Goal: Transaction & Acquisition: Obtain resource

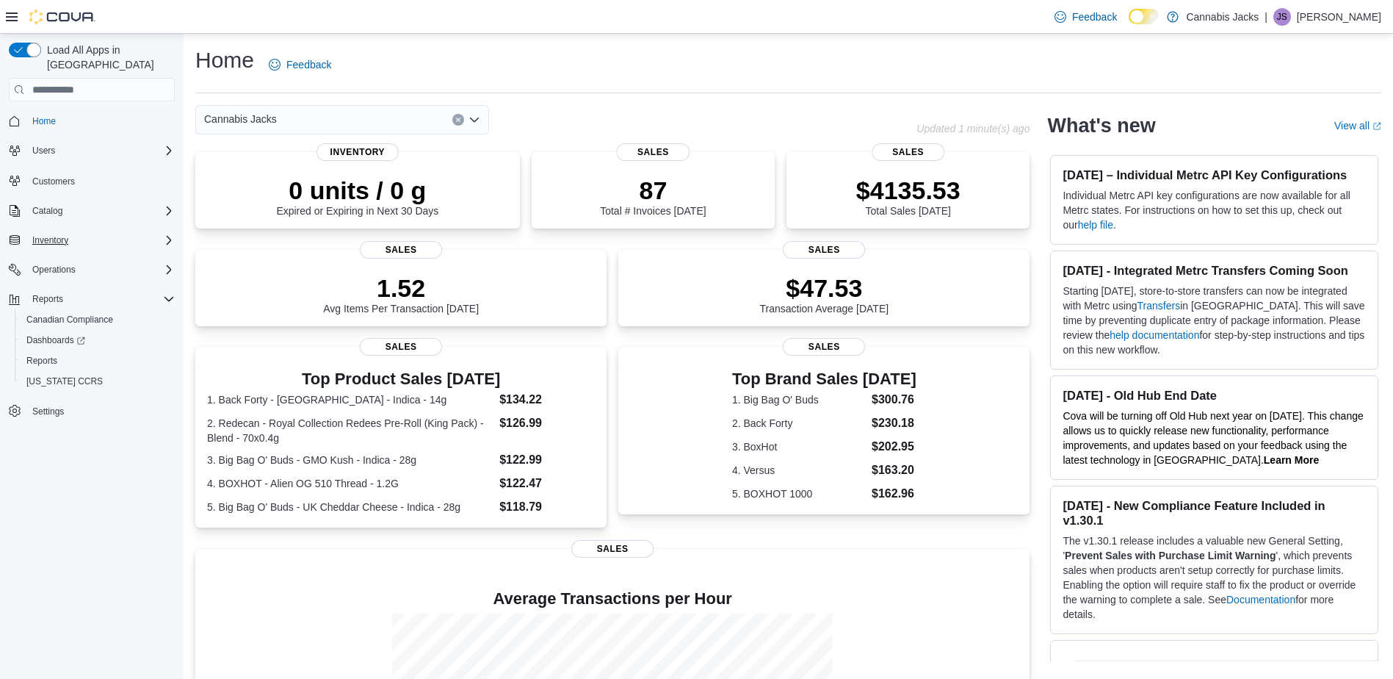
click at [160, 231] on div "Inventory" at bounding box center [100, 240] width 148 height 18
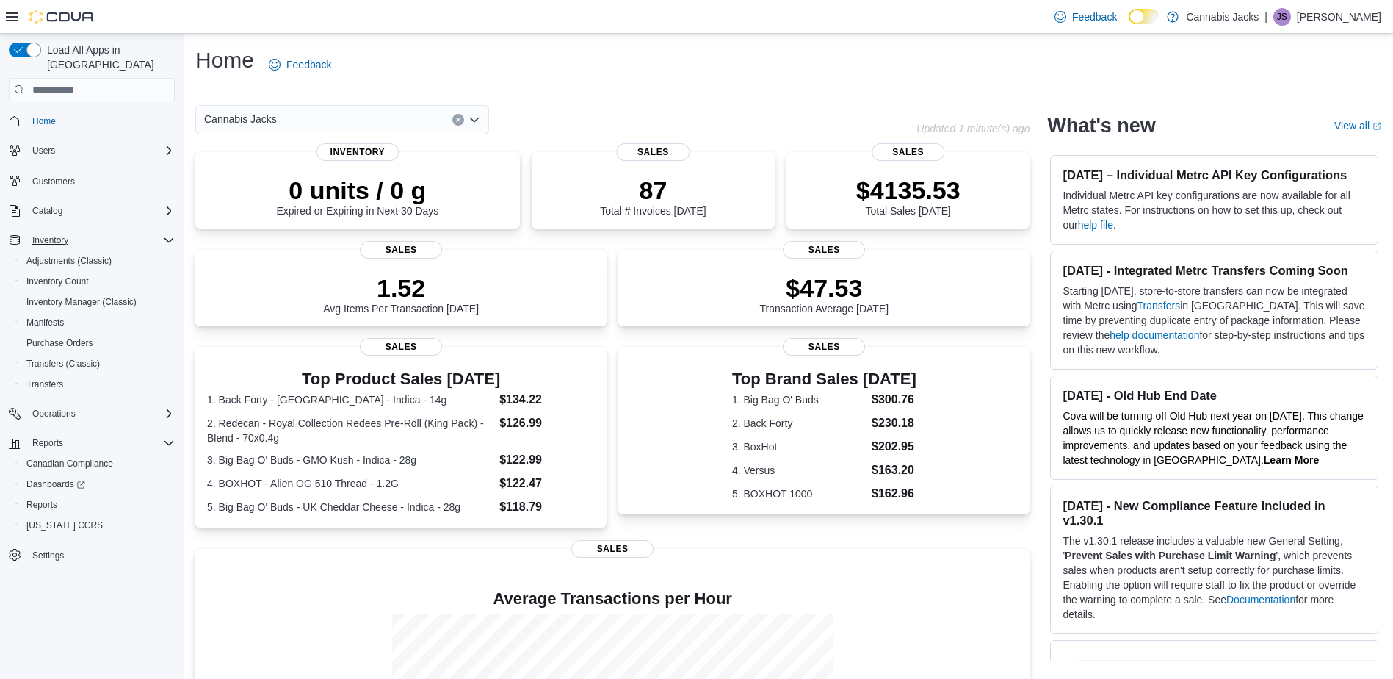
click at [160, 231] on div "Inventory" at bounding box center [100, 240] width 148 height 18
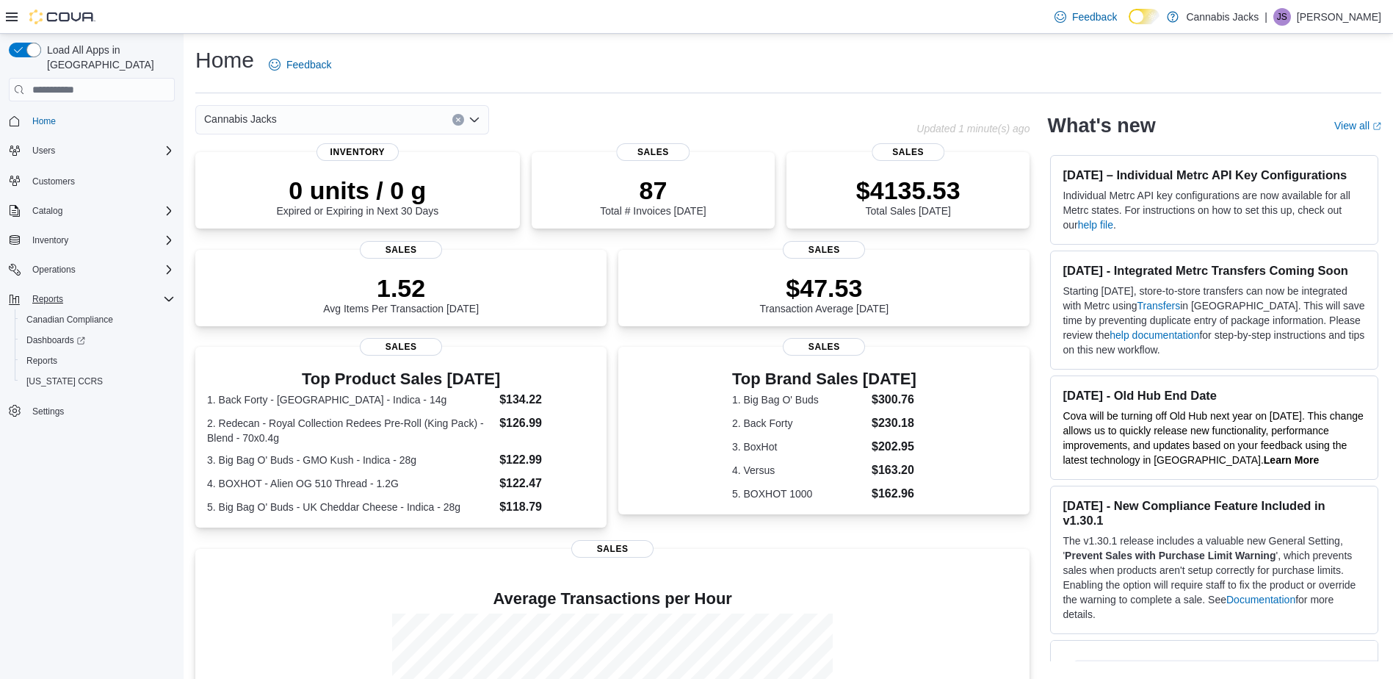
click at [155, 290] on div "Reports" at bounding box center [100, 299] width 148 height 18
click at [70, 352] on div "Reports" at bounding box center [98, 361] width 154 height 18
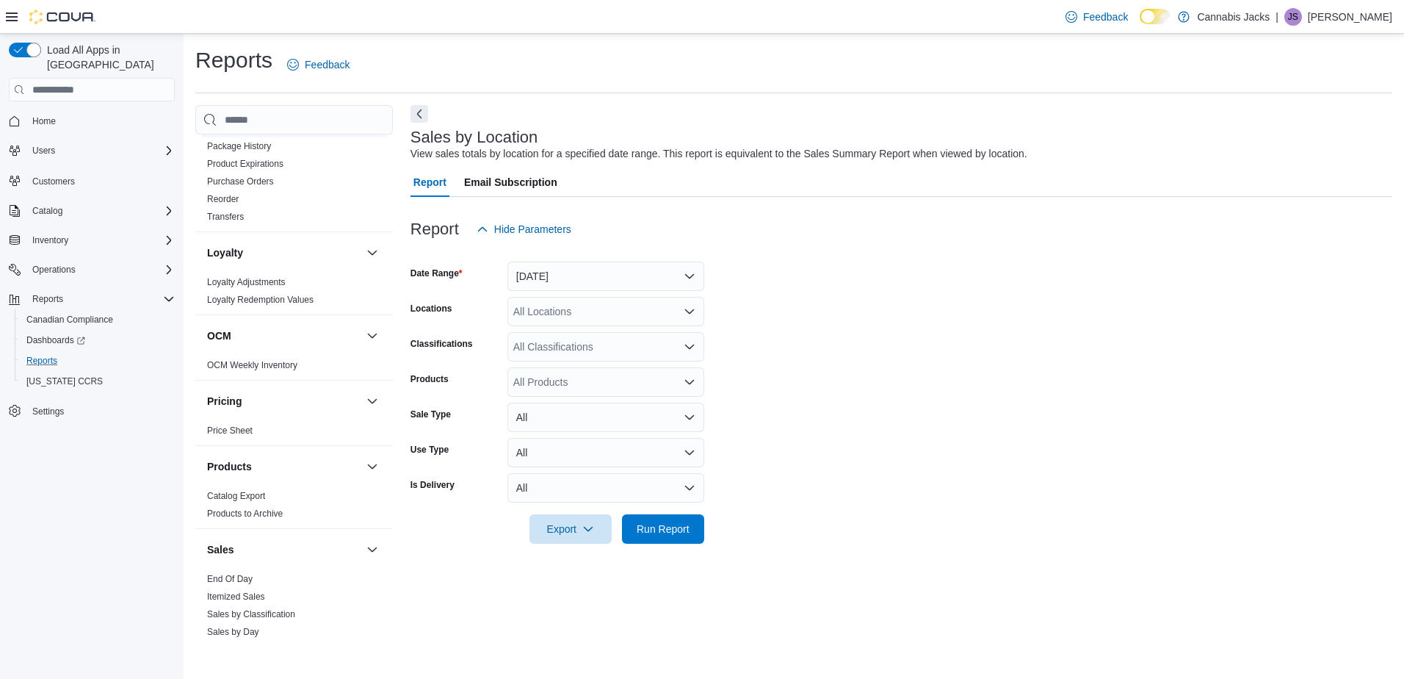
scroll to position [837, 0]
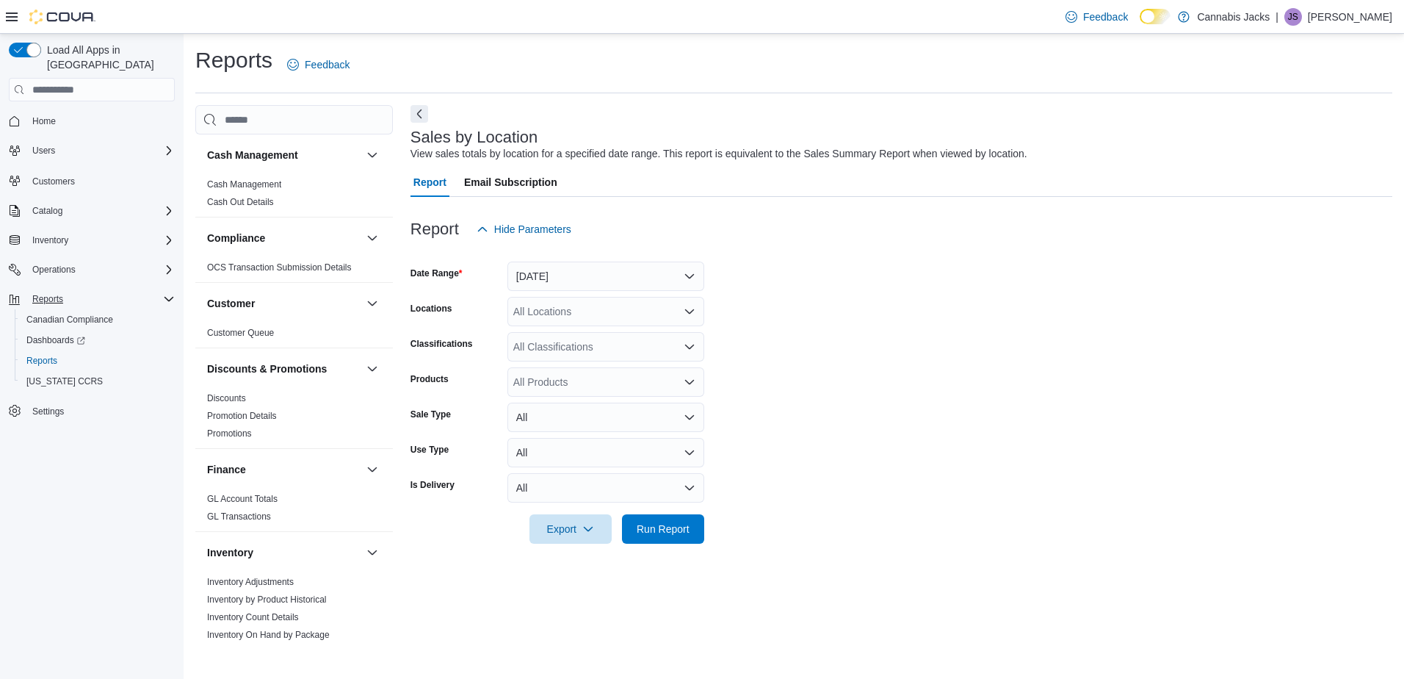
click at [163, 293] on icon "Complex example" at bounding box center [169, 299] width 12 height 12
click at [153, 142] on div "Users" at bounding box center [100, 151] width 148 height 18
click at [154, 142] on div "Users" at bounding box center [100, 151] width 148 height 18
click at [151, 202] on div "Catalog" at bounding box center [100, 211] width 148 height 18
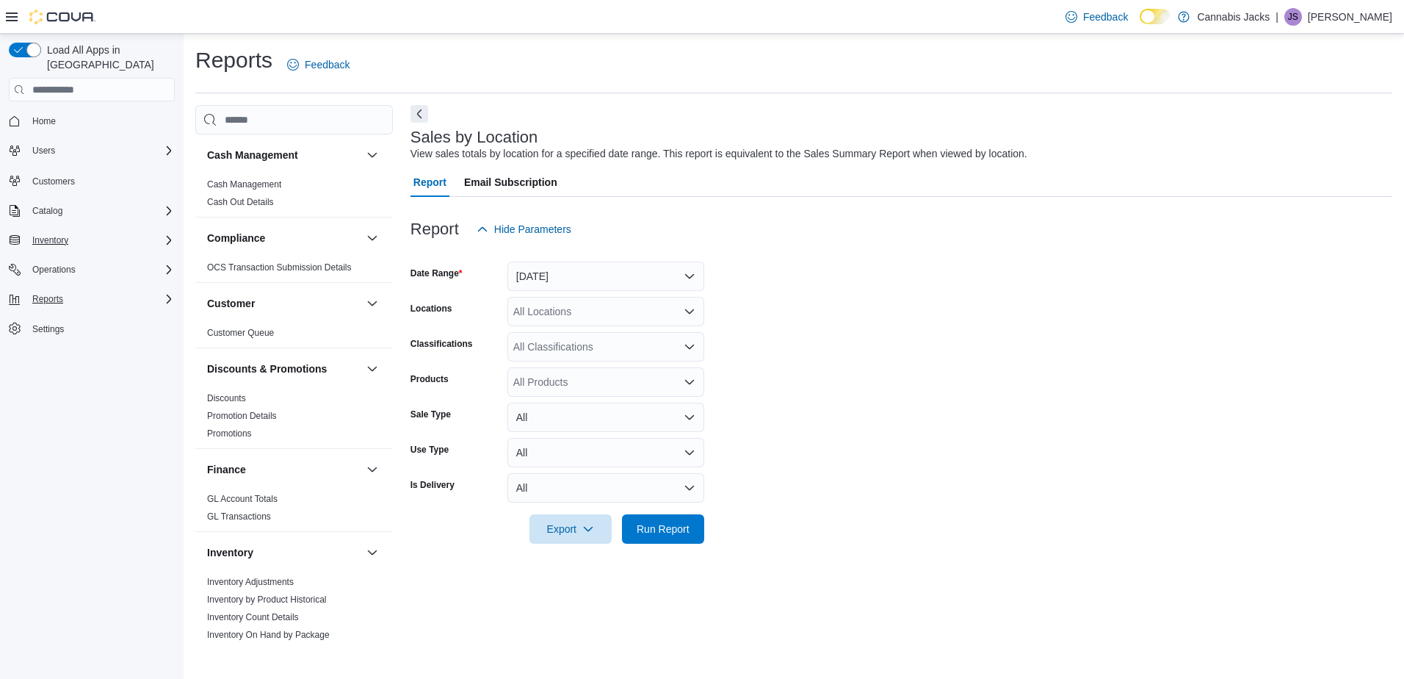
click at [149, 233] on div "Inventory" at bounding box center [100, 240] width 148 height 18
click at [151, 232] on div "Inventory" at bounding box center [100, 240] width 148 height 18
click at [151, 261] on div "Operations" at bounding box center [100, 270] width 148 height 18
click at [151, 290] on div "Reports" at bounding box center [100, 299] width 148 height 18
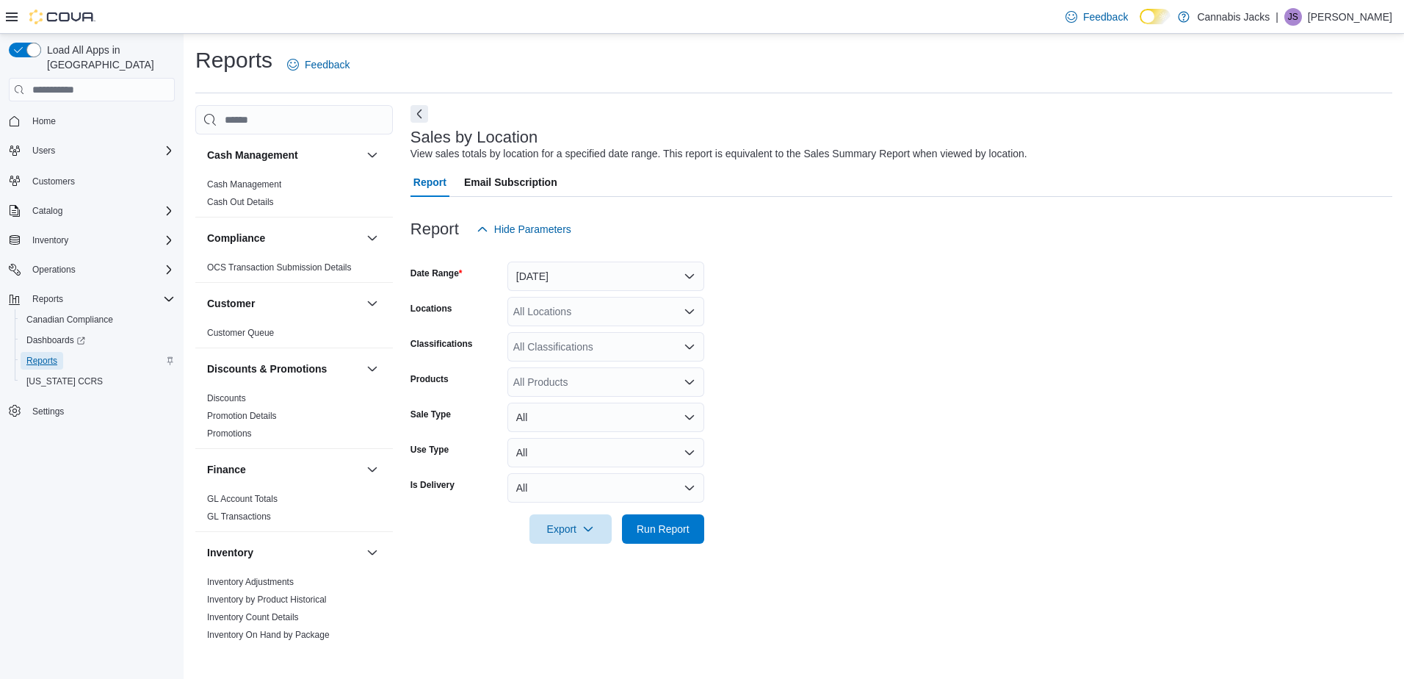
click at [48, 355] on span "Reports" at bounding box center [41, 361] width 31 height 12
click at [292, 123] on input "search" at bounding box center [294, 119] width 198 height 29
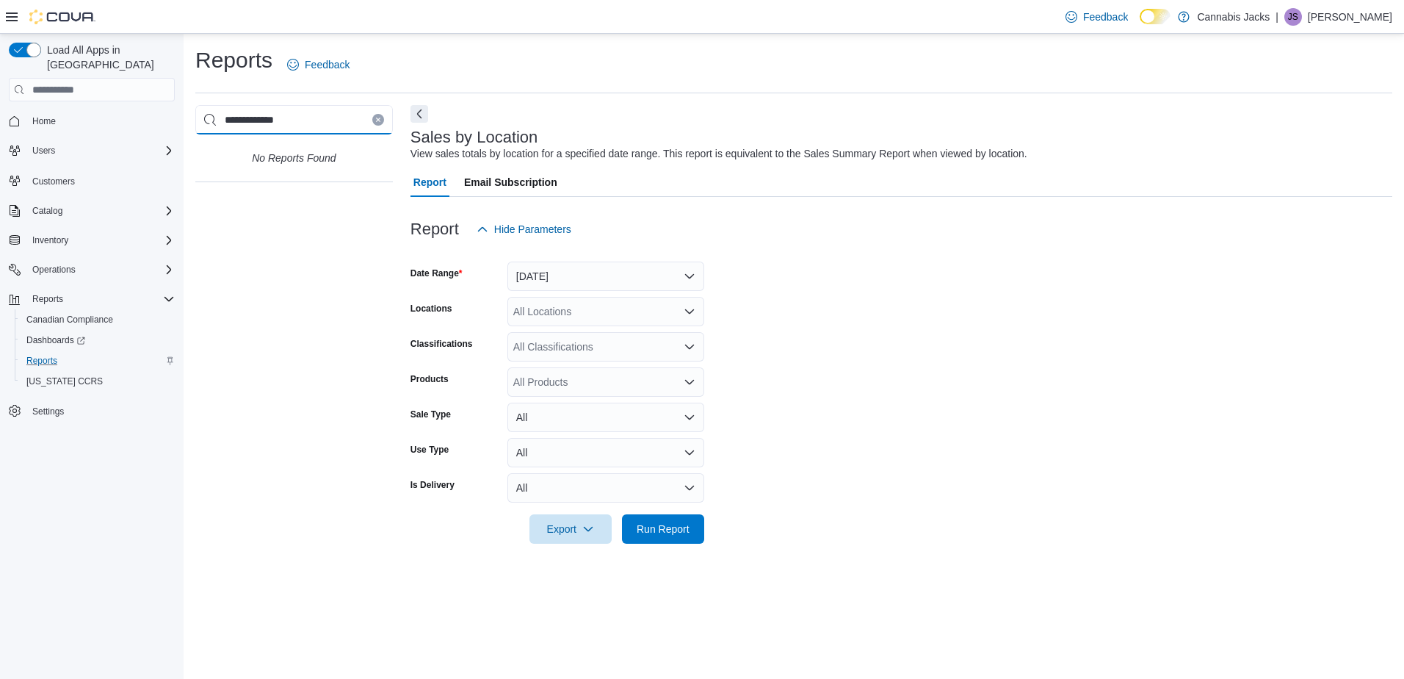
type input "**********"
click at [375, 117] on icon "Clear input" at bounding box center [378, 120] width 6 height 6
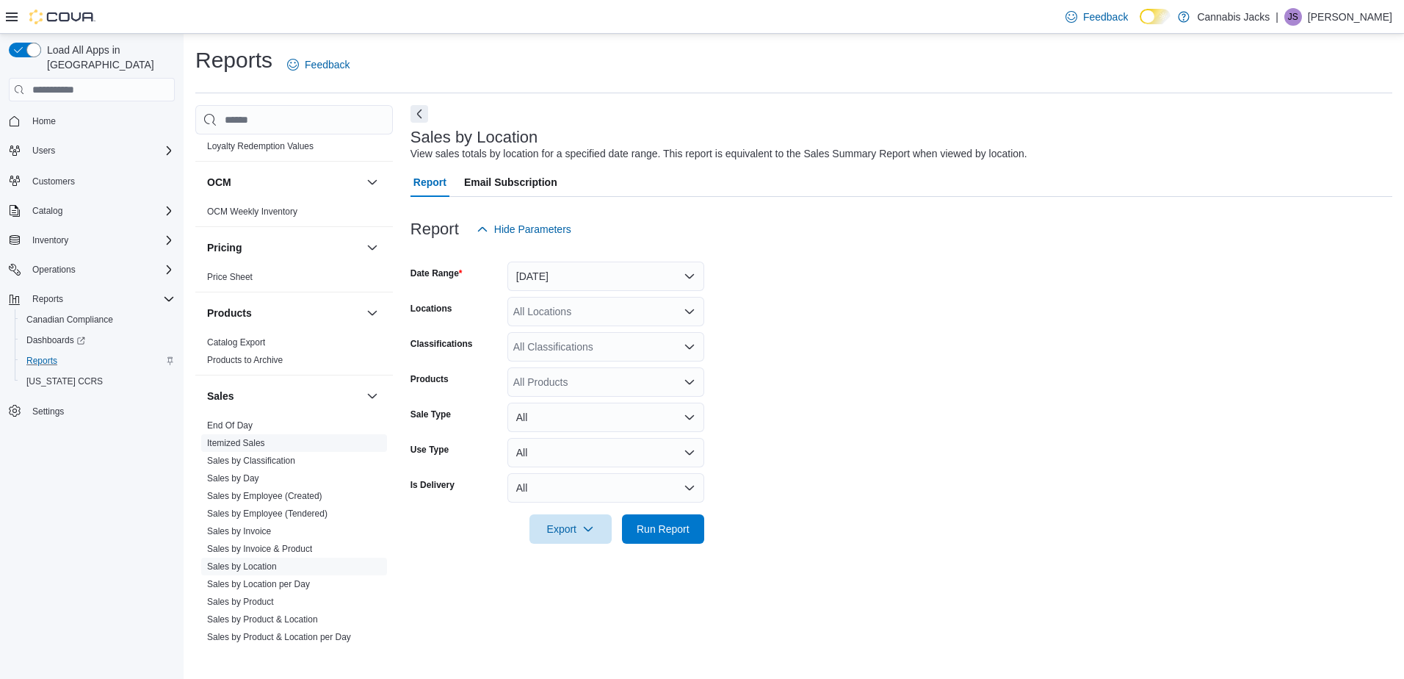
scroll to position [837, 0]
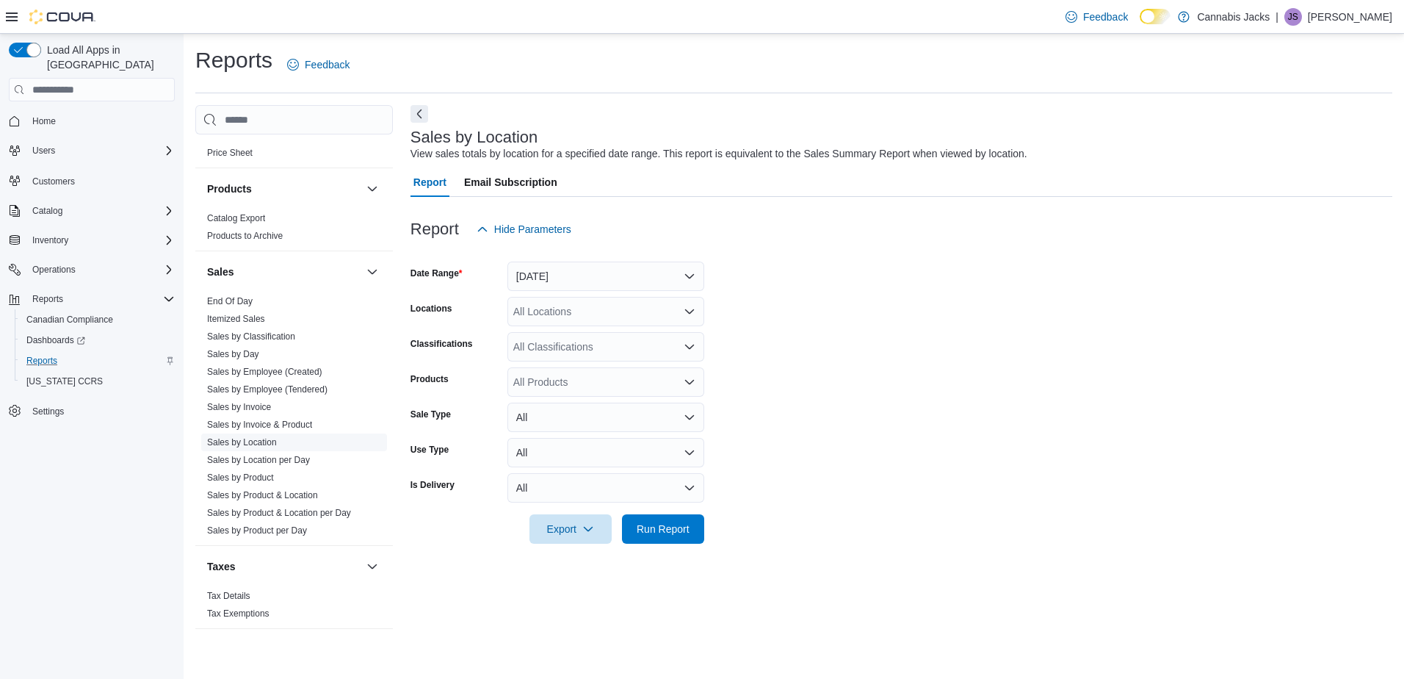
click at [259, 442] on link "Sales by Location" at bounding box center [242, 442] width 70 height 10
click at [693, 278] on button "[DATE]" at bounding box center [606, 275] width 197 height 29
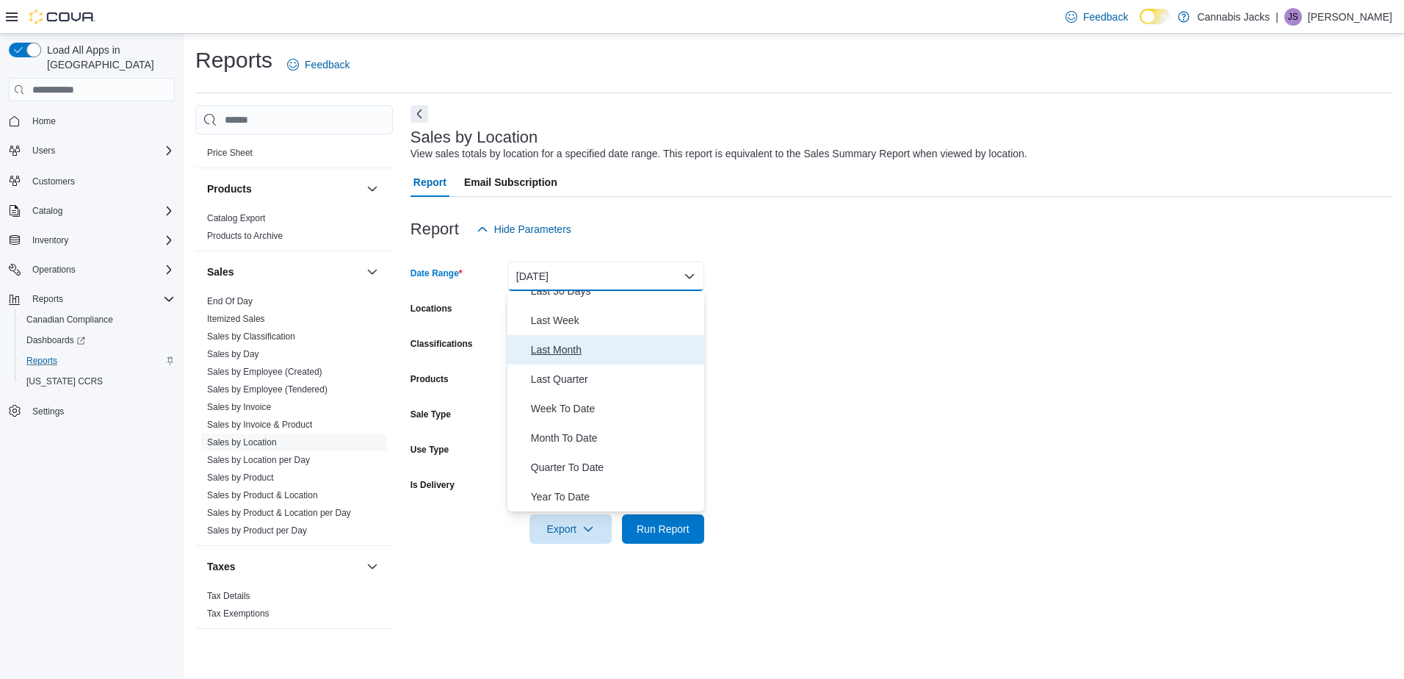
click at [571, 352] on span "Last Month" at bounding box center [614, 350] width 167 height 18
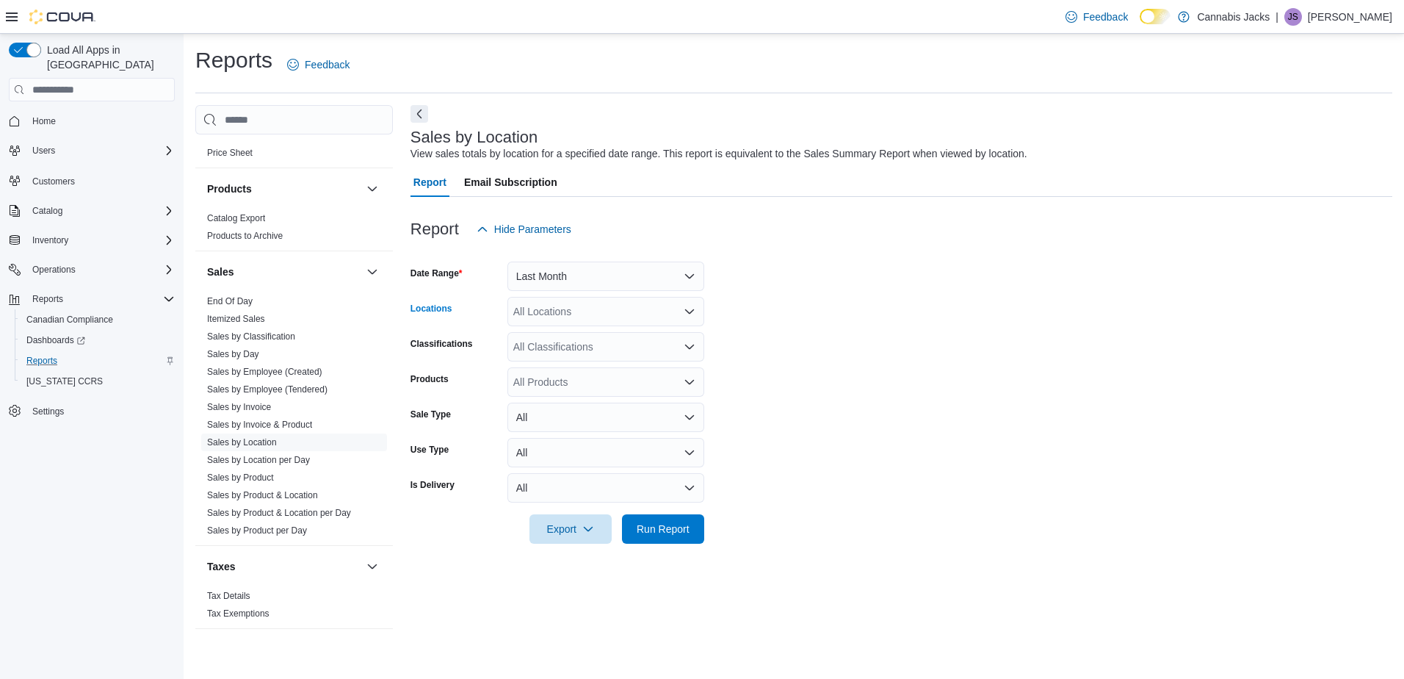
click at [701, 316] on div "All Locations" at bounding box center [606, 311] width 197 height 29
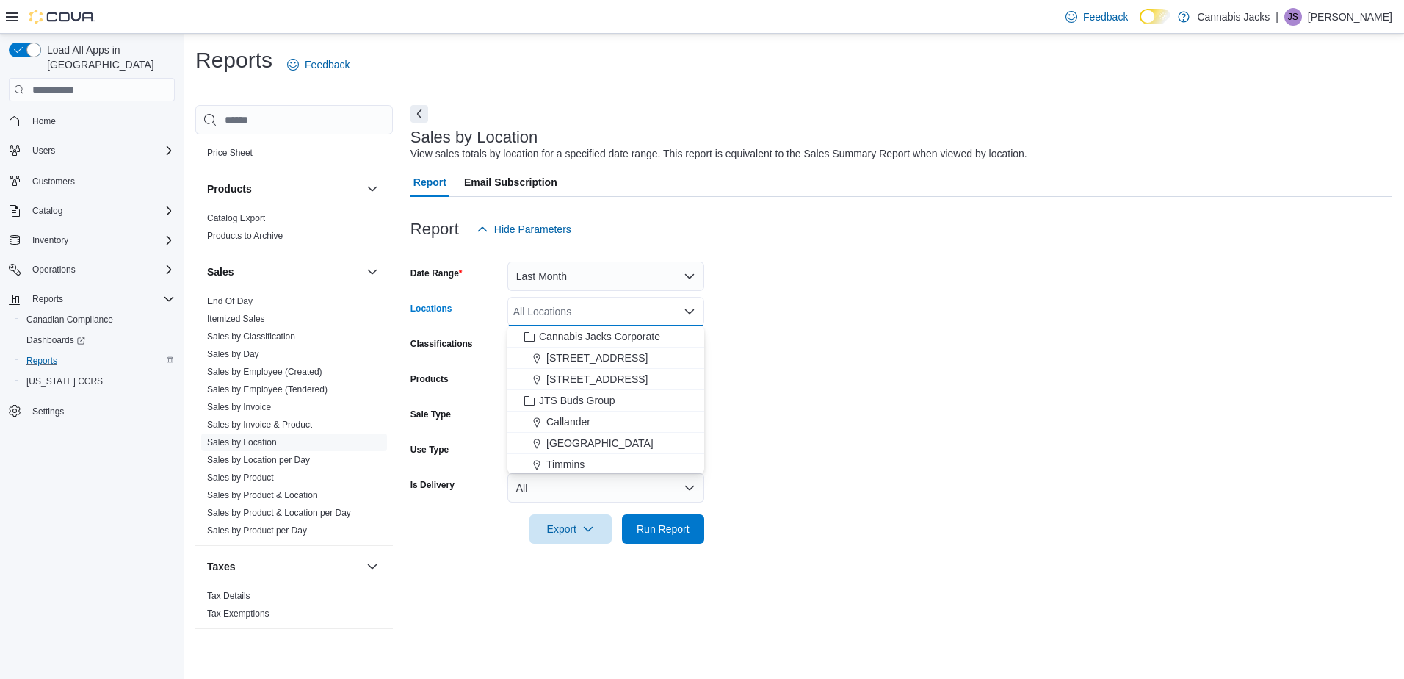
scroll to position [66, 0]
click at [690, 316] on icon "Close list of options" at bounding box center [690, 312] width 12 height 12
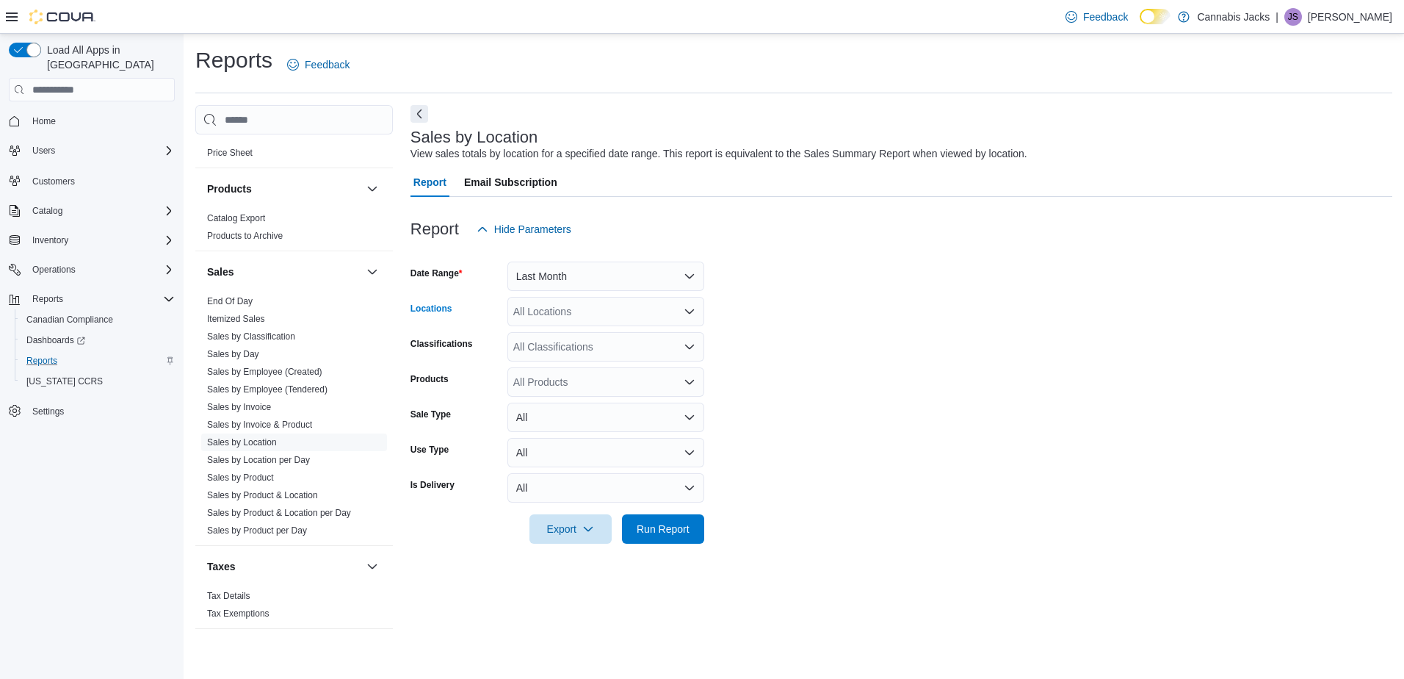
click at [688, 343] on icon "Open list of options" at bounding box center [690, 347] width 12 height 12
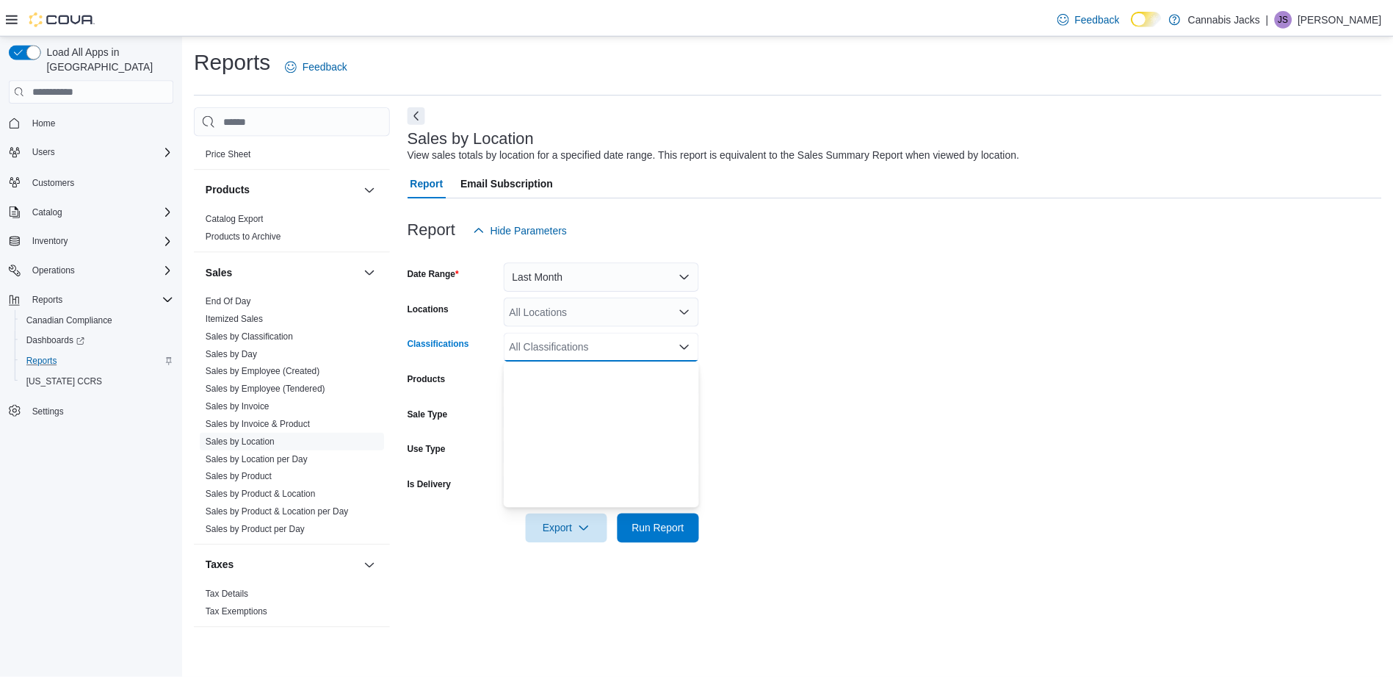
scroll to position [294, 0]
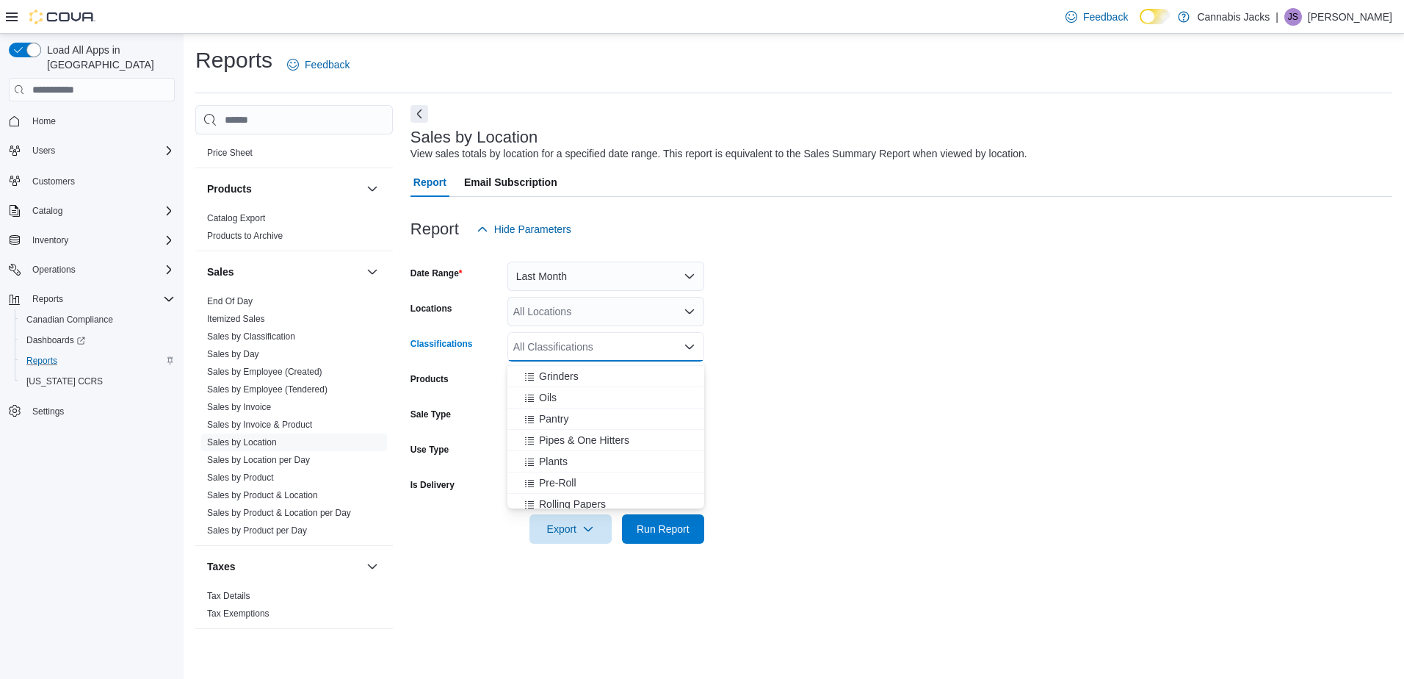
click at [757, 379] on form "Date Range Last Month Locations All Locations Classifications All Classificatio…" at bounding box center [902, 394] width 982 height 300
click at [644, 533] on span "Run Report" at bounding box center [663, 528] width 53 height 15
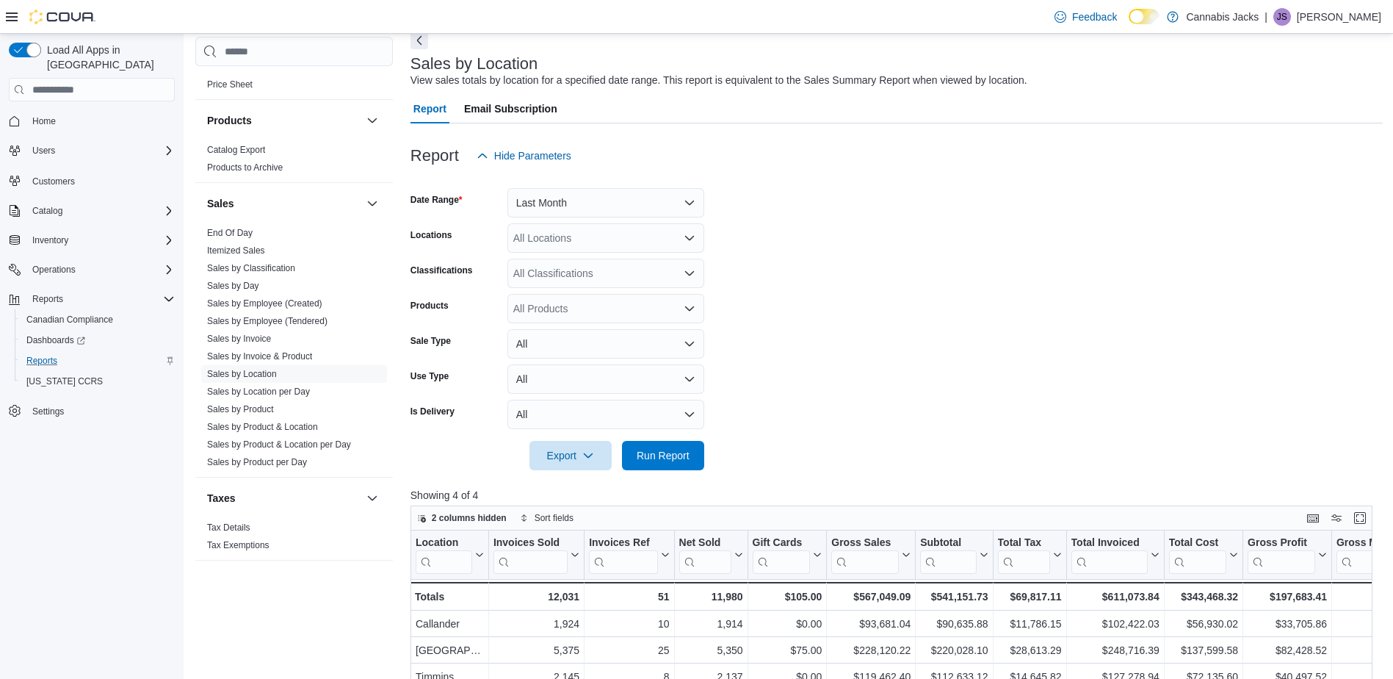
scroll to position [294, 0]
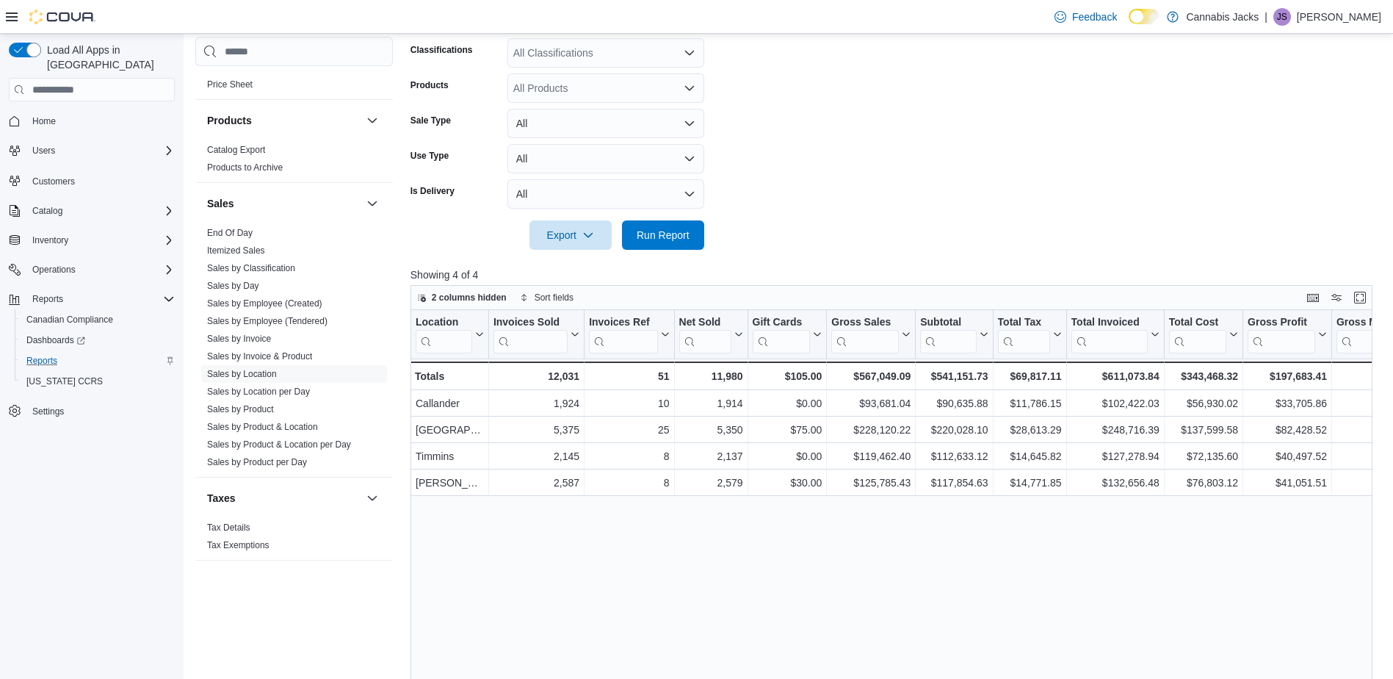
click at [1025, 545] on div "Location Click to view column header actions Invoices Sold Click to view column…" at bounding box center [897, 569] width 973 height 518
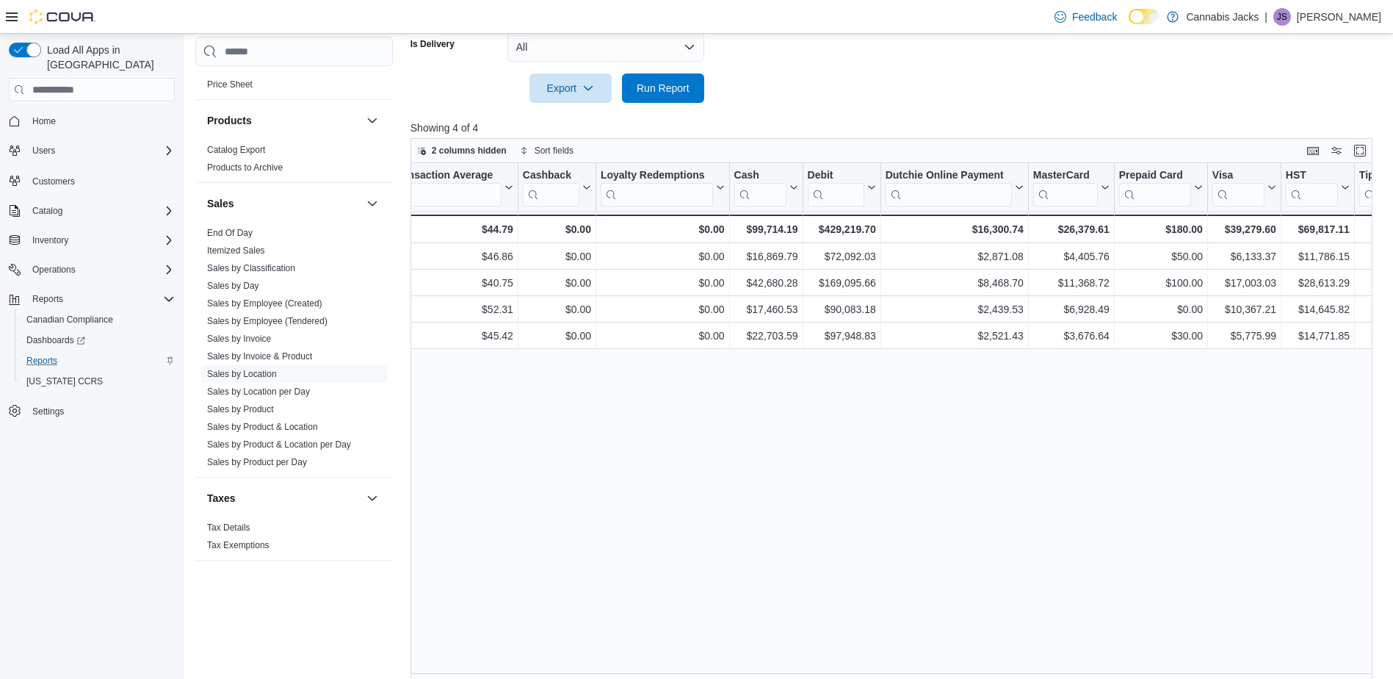
scroll to position [0, 1569]
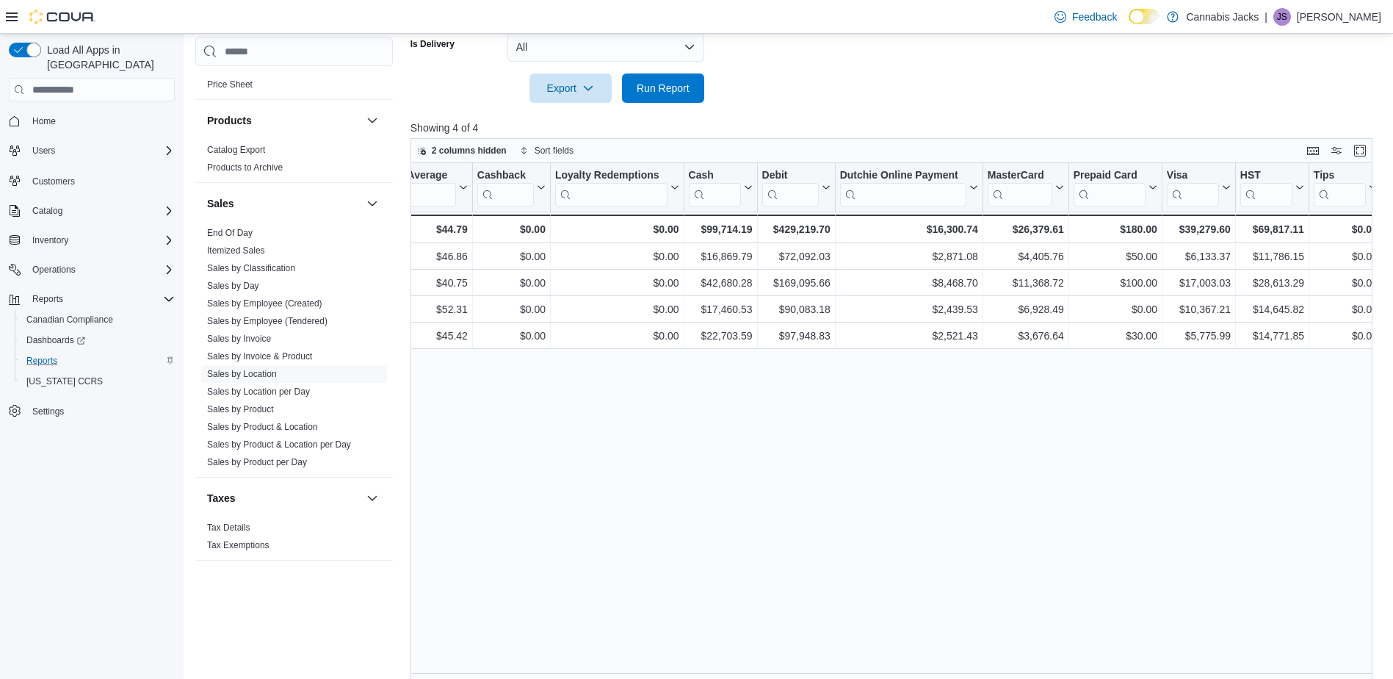
click at [955, 391] on div "Location Click to view column header actions Invoices Sold Click to view column…" at bounding box center [897, 422] width 973 height 518
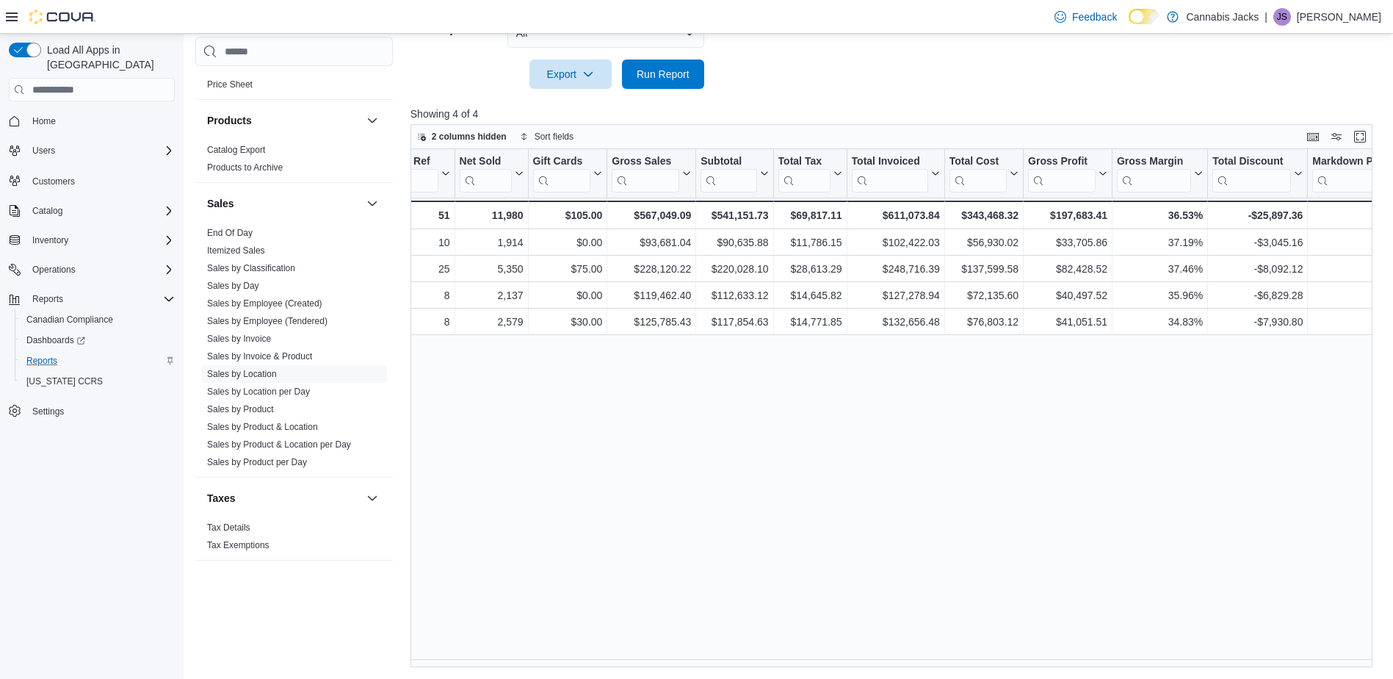
scroll to position [0, 0]
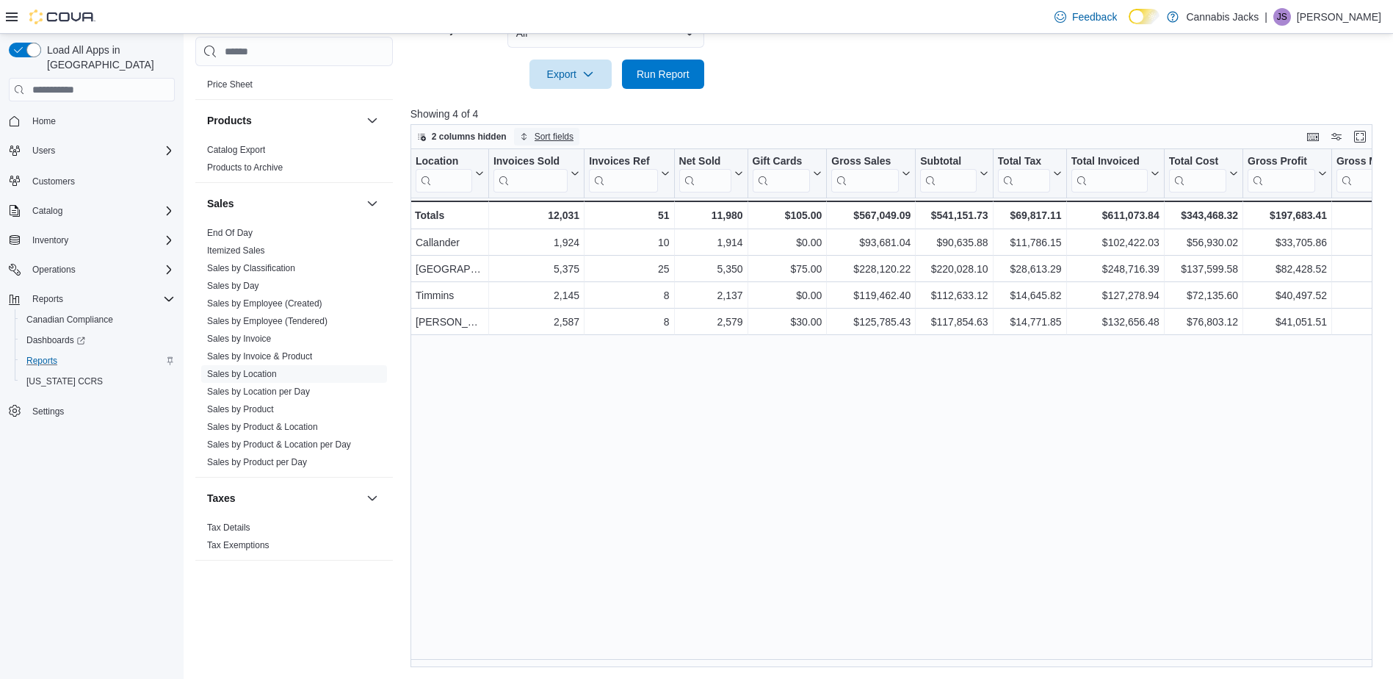
click at [544, 138] on span "Sort fields" at bounding box center [554, 137] width 39 height 12
click at [484, 137] on span "2 columns hidden" at bounding box center [469, 137] width 75 height 12
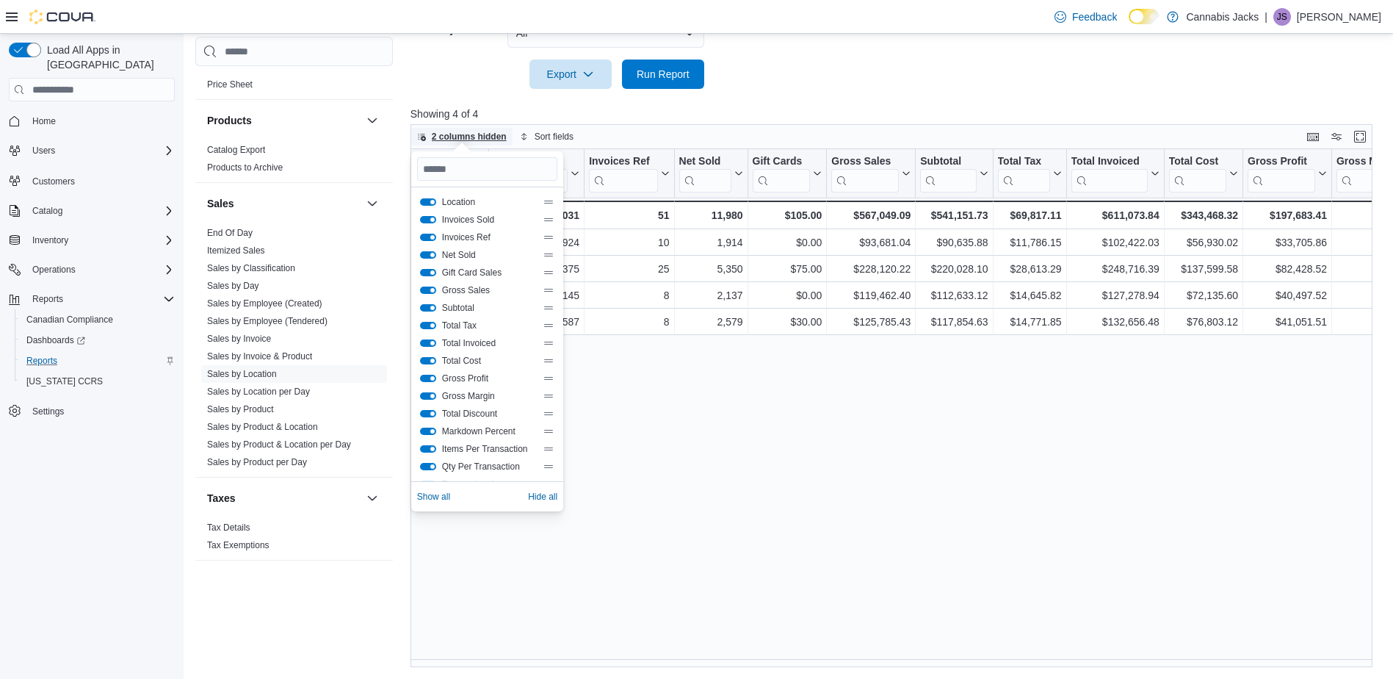
click at [484, 137] on span "2 columns hidden" at bounding box center [469, 137] width 75 height 12
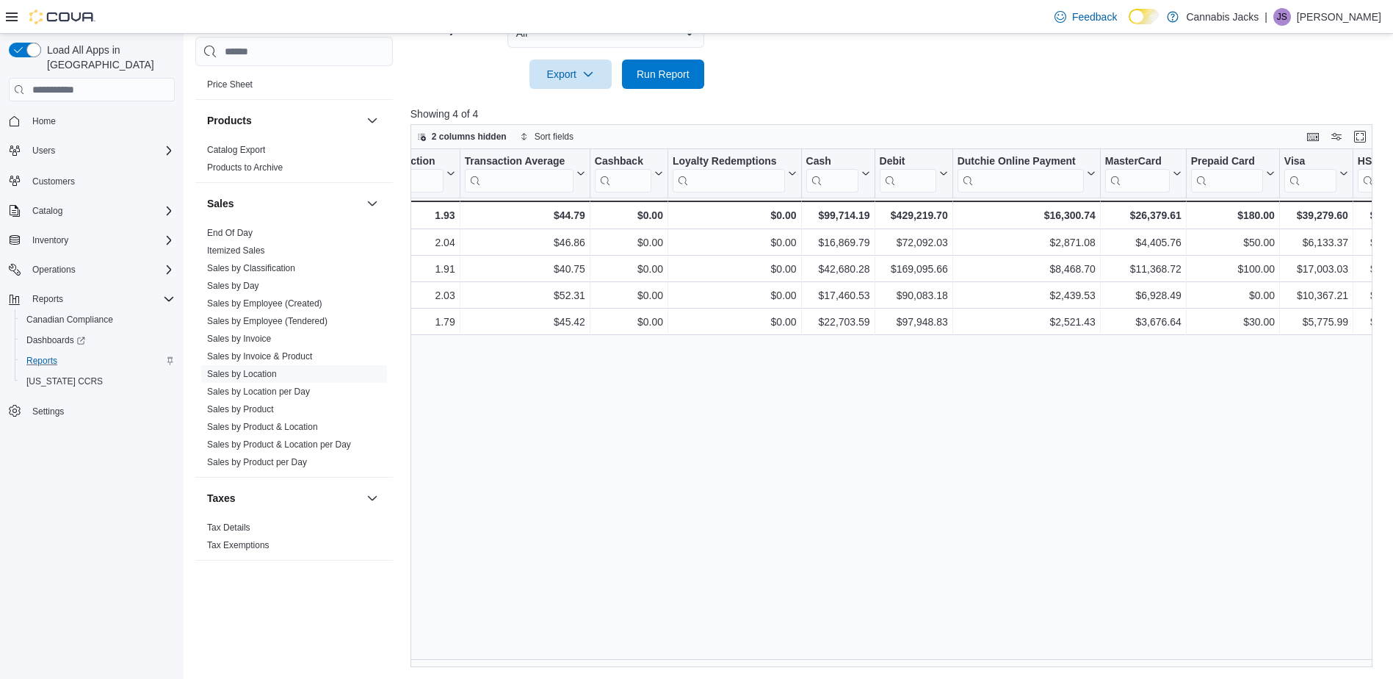
scroll to position [0, 1569]
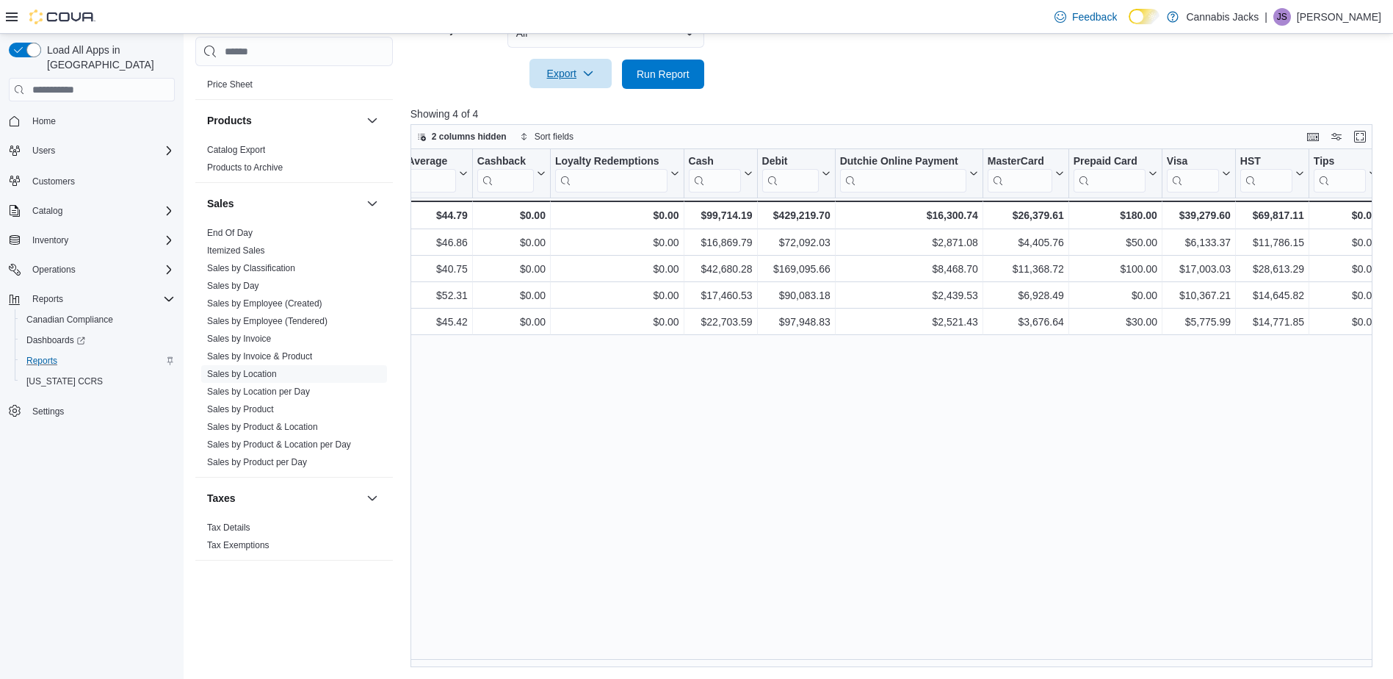
click at [572, 75] on span "Export" at bounding box center [570, 73] width 65 height 29
click at [586, 108] on span "Export to Excel" at bounding box center [573, 104] width 66 height 12
click at [596, 76] on span "Export" at bounding box center [570, 73] width 65 height 29
click at [587, 103] on span "Export to Excel" at bounding box center [573, 104] width 66 height 12
